Goal: Find specific page/section: Find specific page/section

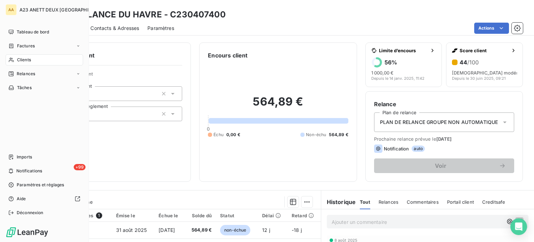
click at [25, 59] on span "Clients" at bounding box center [24, 60] width 14 height 6
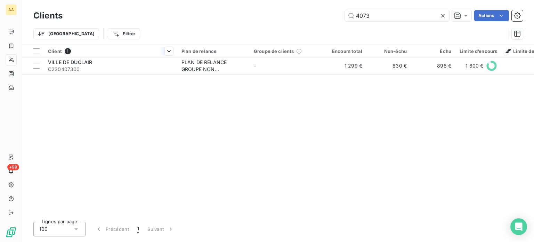
type input "4073"
click at [86, 57] on div at bounding box center [111, 57] width 134 height 0
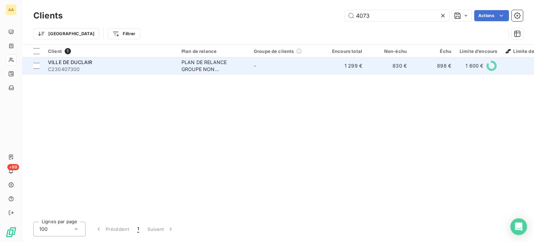
click at [86, 68] on span "C230407300" at bounding box center [110, 69] width 125 height 7
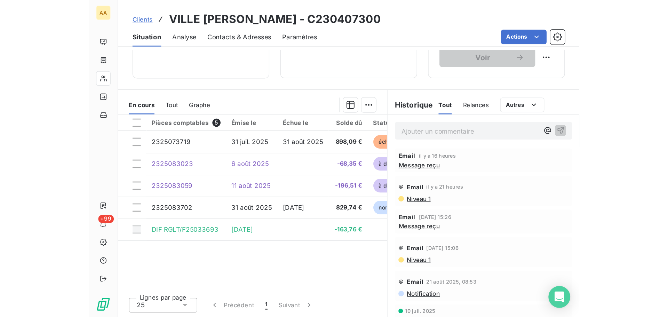
scroll to position [47, 0]
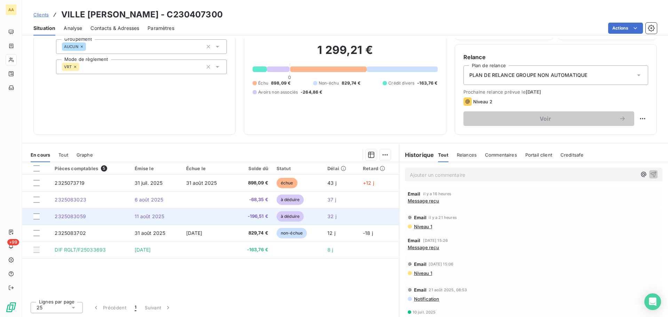
click at [70, 218] on span "2325083059" at bounding box center [70, 216] width 31 height 6
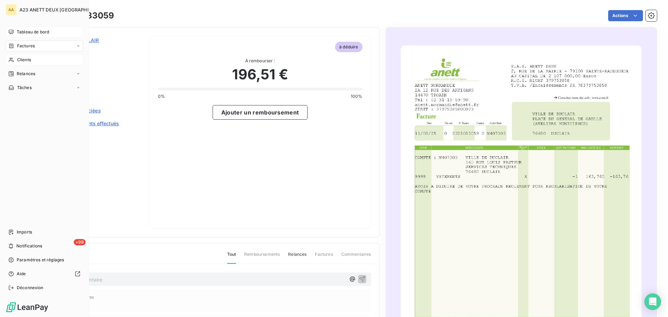
click at [30, 34] on span "Tableau de bord" at bounding box center [33, 32] width 32 height 6
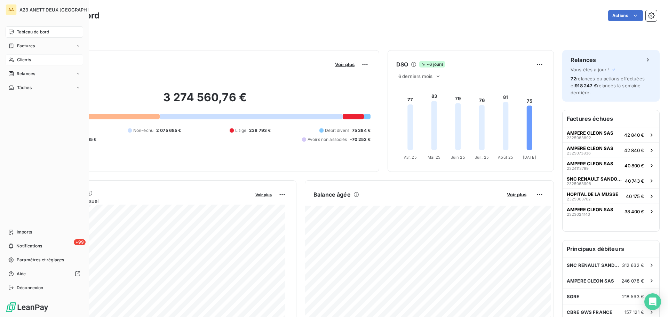
click at [19, 58] on span "Clients" at bounding box center [24, 60] width 14 height 6
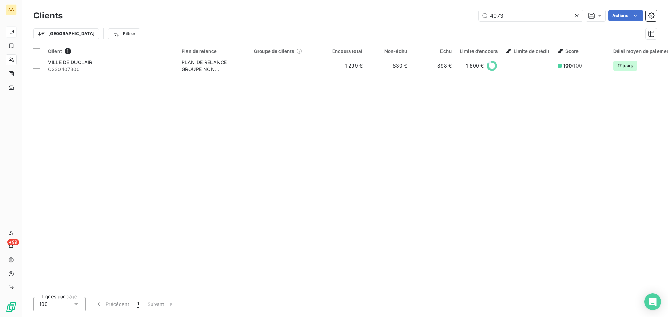
drag, startPoint x: 522, startPoint y: 17, endPoint x: 449, endPoint y: 20, distance: 72.4
click at [449, 20] on div "4073 Actions" at bounding box center [364, 15] width 586 height 11
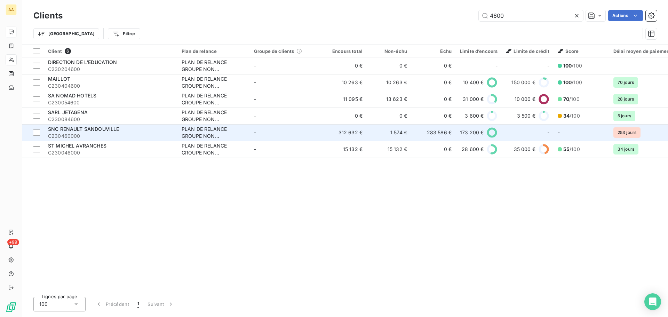
type input "4600"
click at [98, 130] on span "SNC RENAULT SANDOUVILLE" at bounding box center [83, 129] width 71 height 6
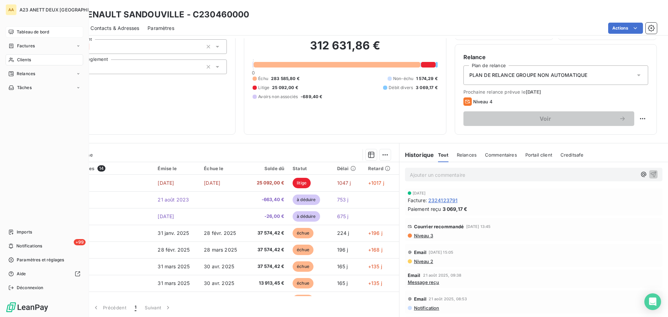
click at [24, 32] on span "Tableau de bord" at bounding box center [33, 32] width 32 height 6
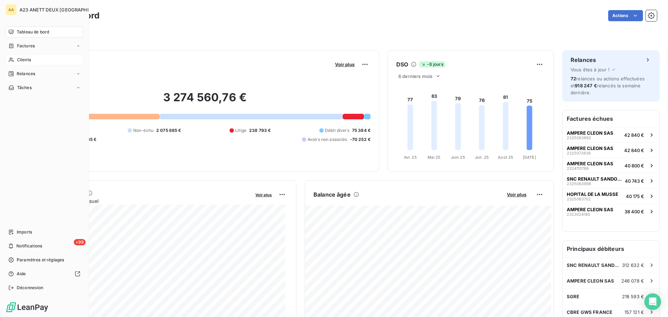
click at [22, 57] on span "Clients" at bounding box center [24, 60] width 14 height 6
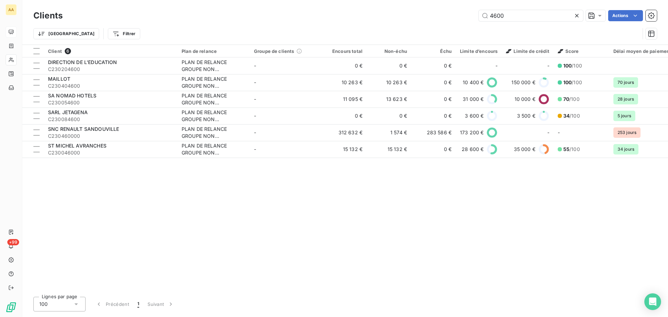
drag, startPoint x: 506, startPoint y: 18, endPoint x: 359, endPoint y: 9, distance: 147.4
click at [446, 18] on div "4600 Actions" at bounding box center [364, 15] width 586 height 11
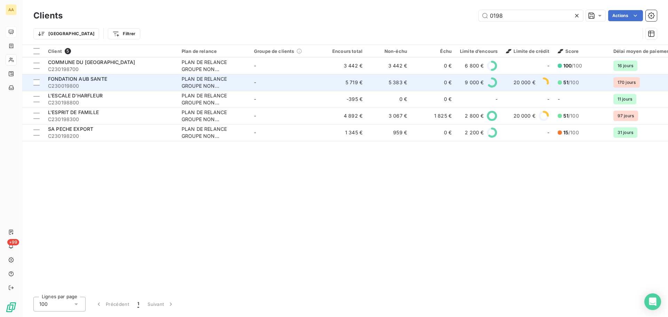
type input "0198"
click at [112, 82] on div "FONDATION AUB SANTE" at bounding box center [110, 78] width 125 height 7
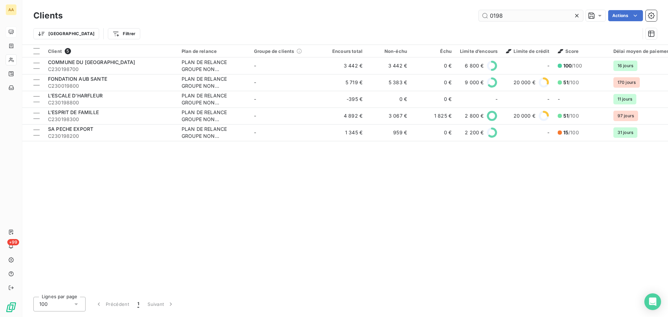
drag, startPoint x: 491, startPoint y: 18, endPoint x: 485, endPoint y: 19, distance: 5.6
click at [485, 19] on input "0198" at bounding box center [530, 15] width 104 height 11
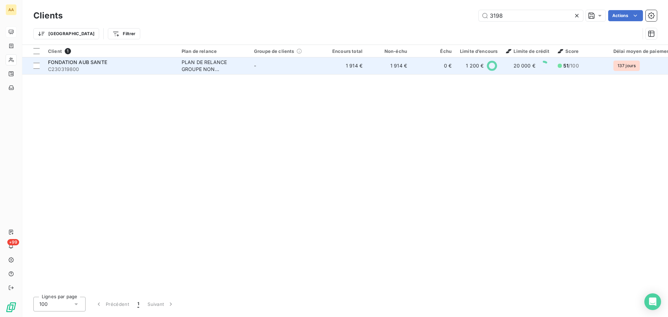
type input "3198"
click at [89, 69] on span "C230319800" at bounding box center [110, 69] width 125 height 7
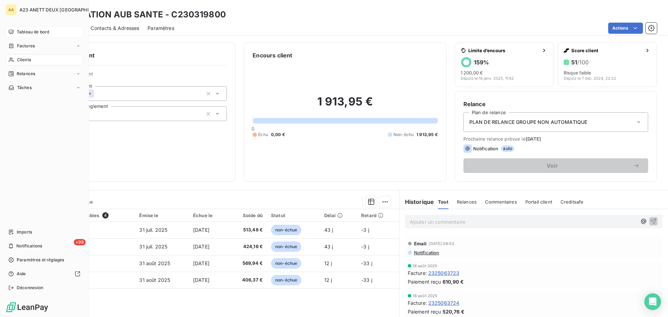
click at [29, 31] on span "Tableau de bord" at bounding box center [33, 32] width 32 height 6
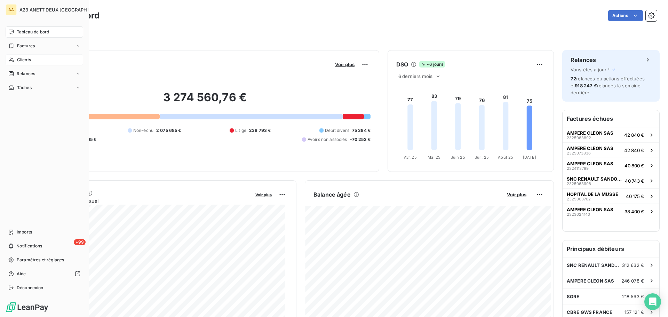
click at [24, 61] on span "Clients" at bounding box center [24, 60] width 14 height 6
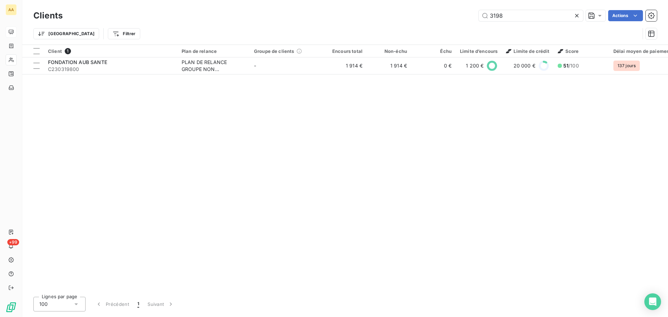
drag, startPoint x: 503, startPoint y: 12, endPoint x: 468, endPoint y: 18, distance: 35.7
click at [468, 18] on div "3198 Actions" at bounding box center [364, 15] width 586 height 11
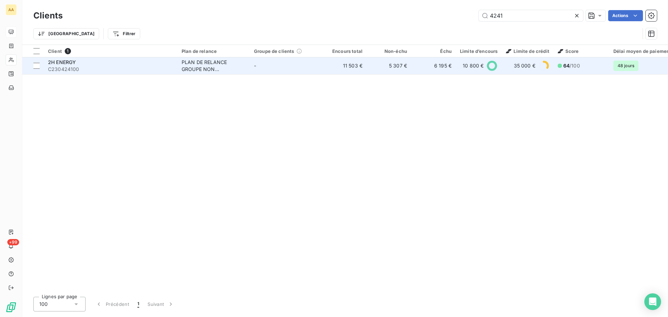
type input "4241"
click at [96, 66] on span "C230424100" at bounding box center [110, 69] width 125 height 7
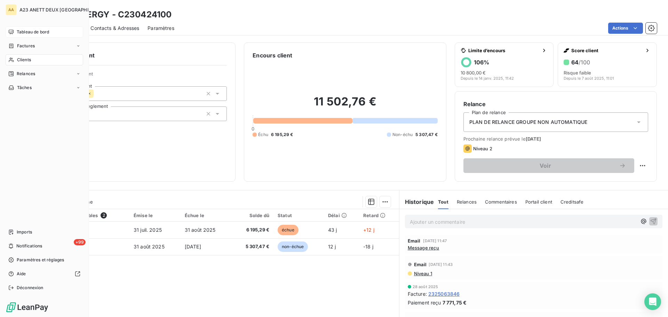
click at [32, 57] on div "Clients" at bounding box center [45, 59] width 78 height 11
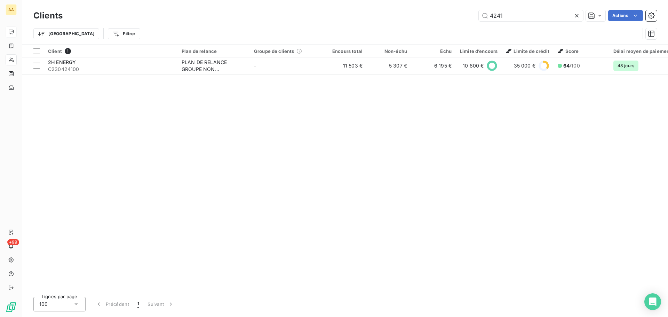
drag, startPoint x: 518, startPoint y: 18, endPoint x: 425, endPoint y: 16, distance: 92.9
click at [429, 17] on div "4241 Actions" at bounding box center [364, 15] width 586 height 11
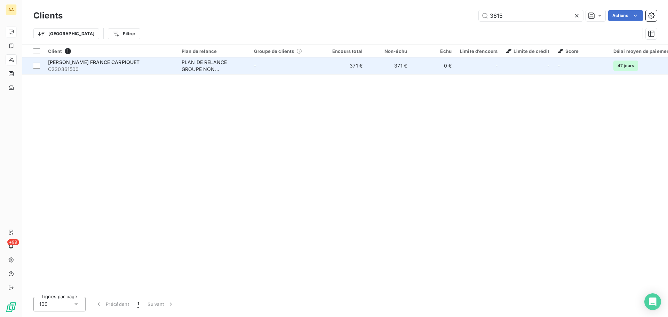
type input "3615"
click at [92, 64] on span "[PERSON_NAME] FRANCE CARPIQUET" at bounding box center [94, 62] width 92 height 6
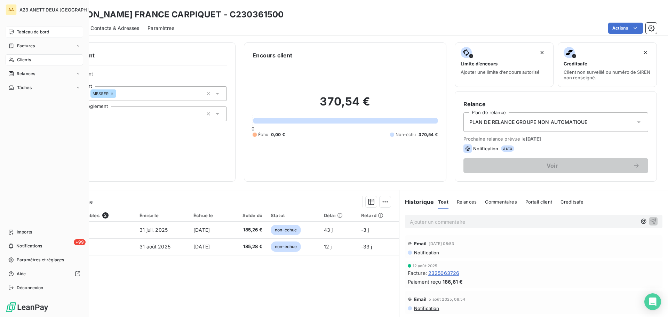
click at [20, 57] on span "Clients" at bounding box center [24, 60] width 14 height 6
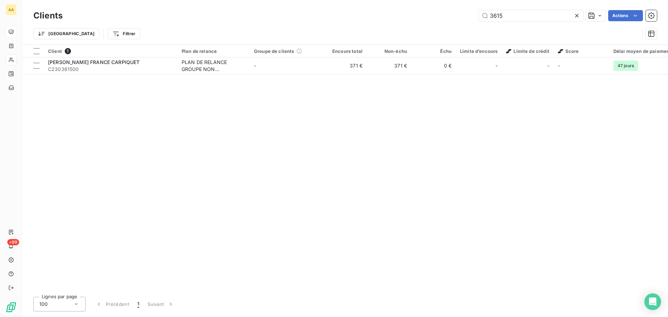
drag, startPoint x: 499, startPoint y: 13, endPoint x: 447, endPoint y: 13, distance: 51.5
click at [449, 13] on div "3615 Actions" at bounding box center [364, 15] width 586 height 11
type input "5"
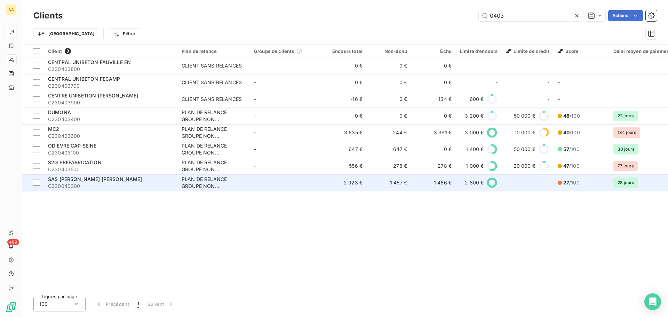
type input "0403"
click at [83, 178] on span "SAS [PERSON_NAME] [PERSON_NAME]" at bounding box center [95, 179] width 94 height 6
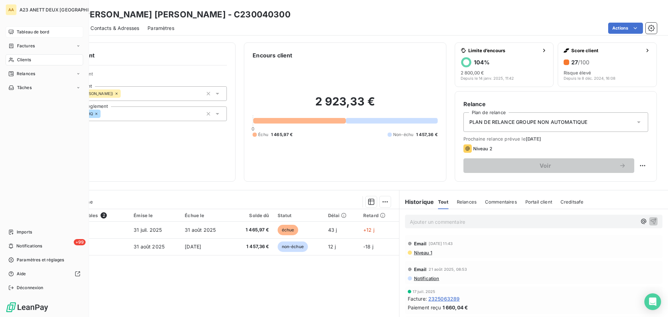
click at [26, 58] on span "Clients" at bounding box center [24, 60] width 14 height 6
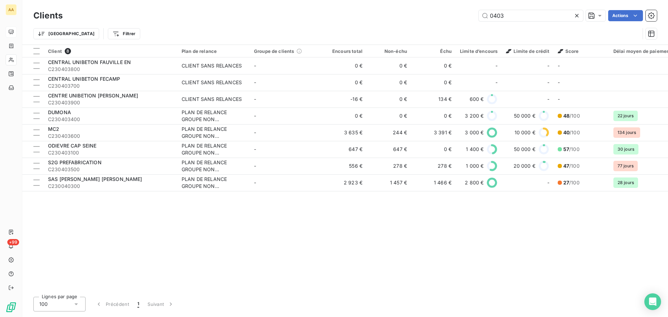
drag, startPoint x: 530, startPoint y: 18, endPoint x: 449, endPoint y: 16, distance: 81.1
click at [449, 16] on div "0403 Actions" at bounding box center [364, 15] width 586 height 11
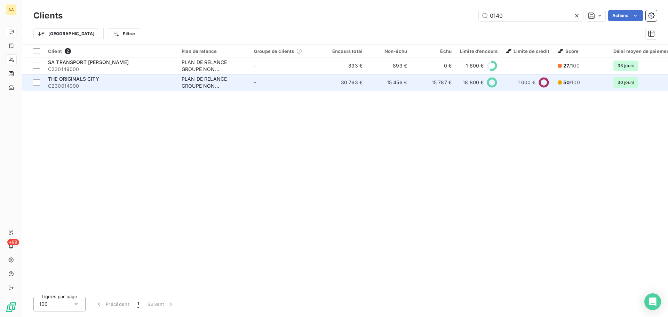
type input "0149"
click at [105, 85] on span "C230014900" at bounding box center [110, 85] width 125 height 7
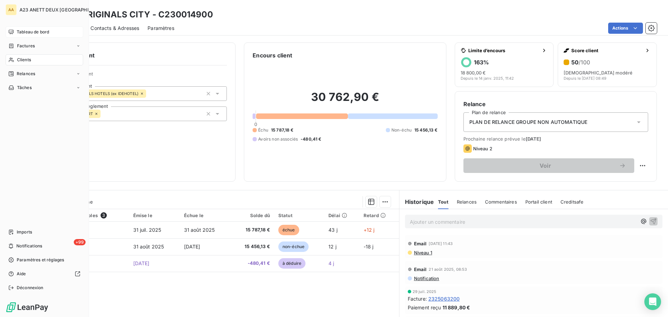
click at [25, 31] on span "Tableau de bord" at bounding box center [33, 32] width 32 height 6
